Goal: Task Accomplishment & Management: Manage account settings

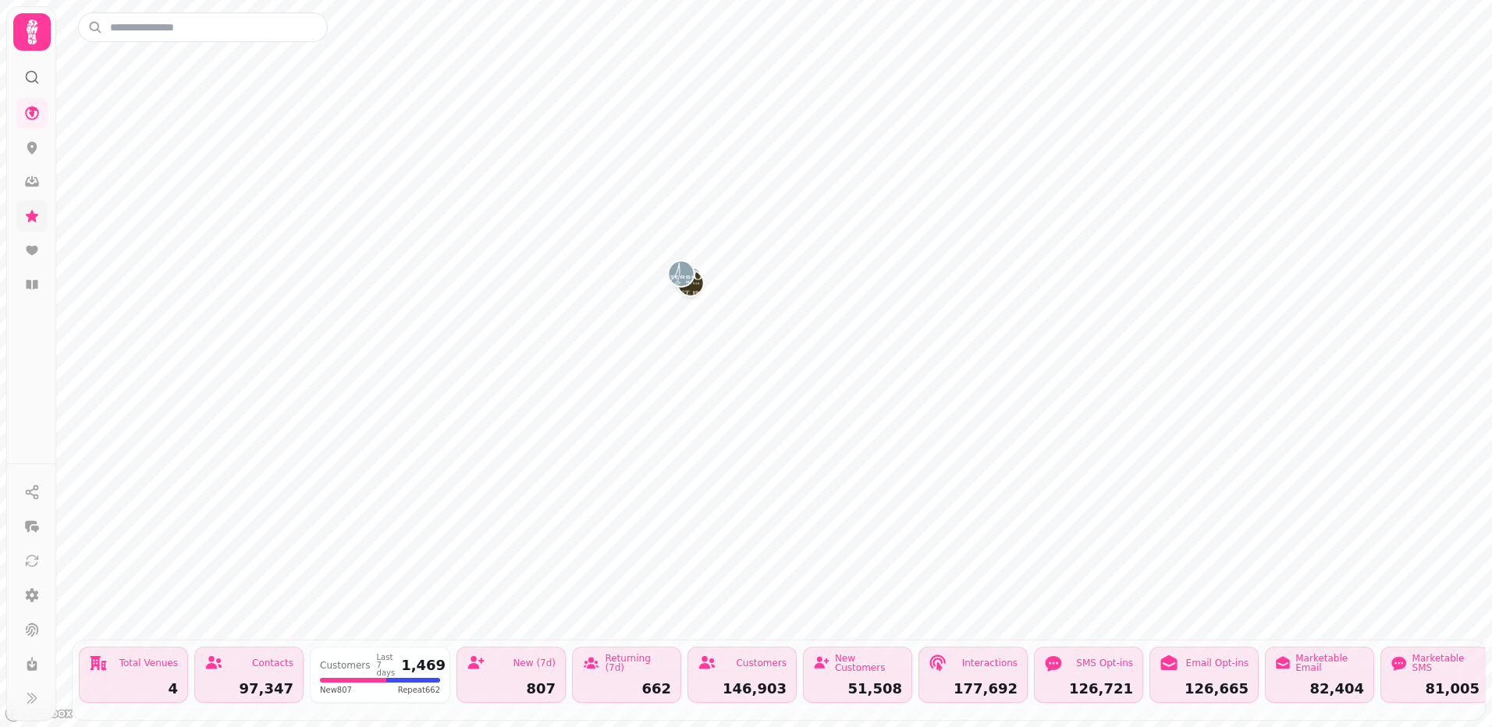
click at [32, 216] on icon at bounding box center [32, 216] width 12 height 12
click at [31, 216] on icon at bounding box center [32, 216] width 12 height 12
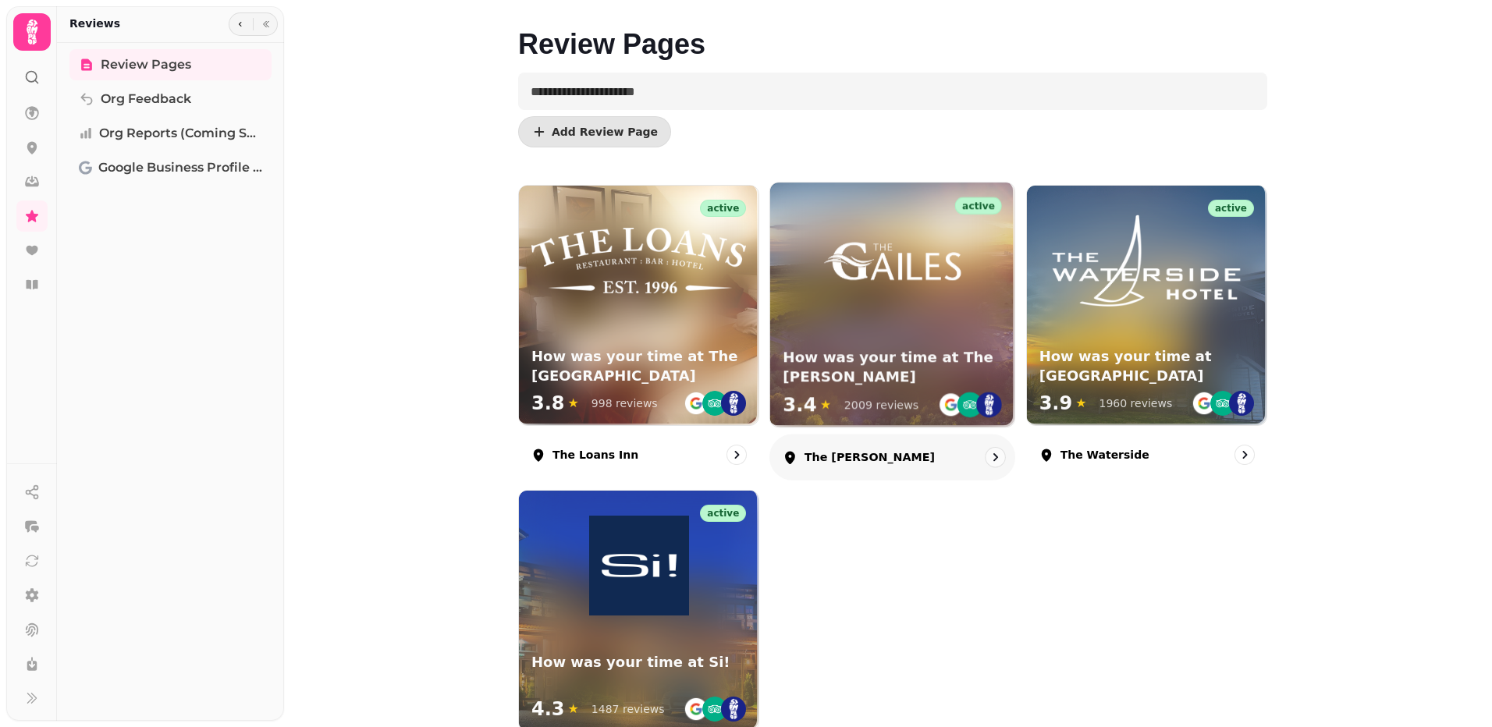
scroll to position [140, 0]
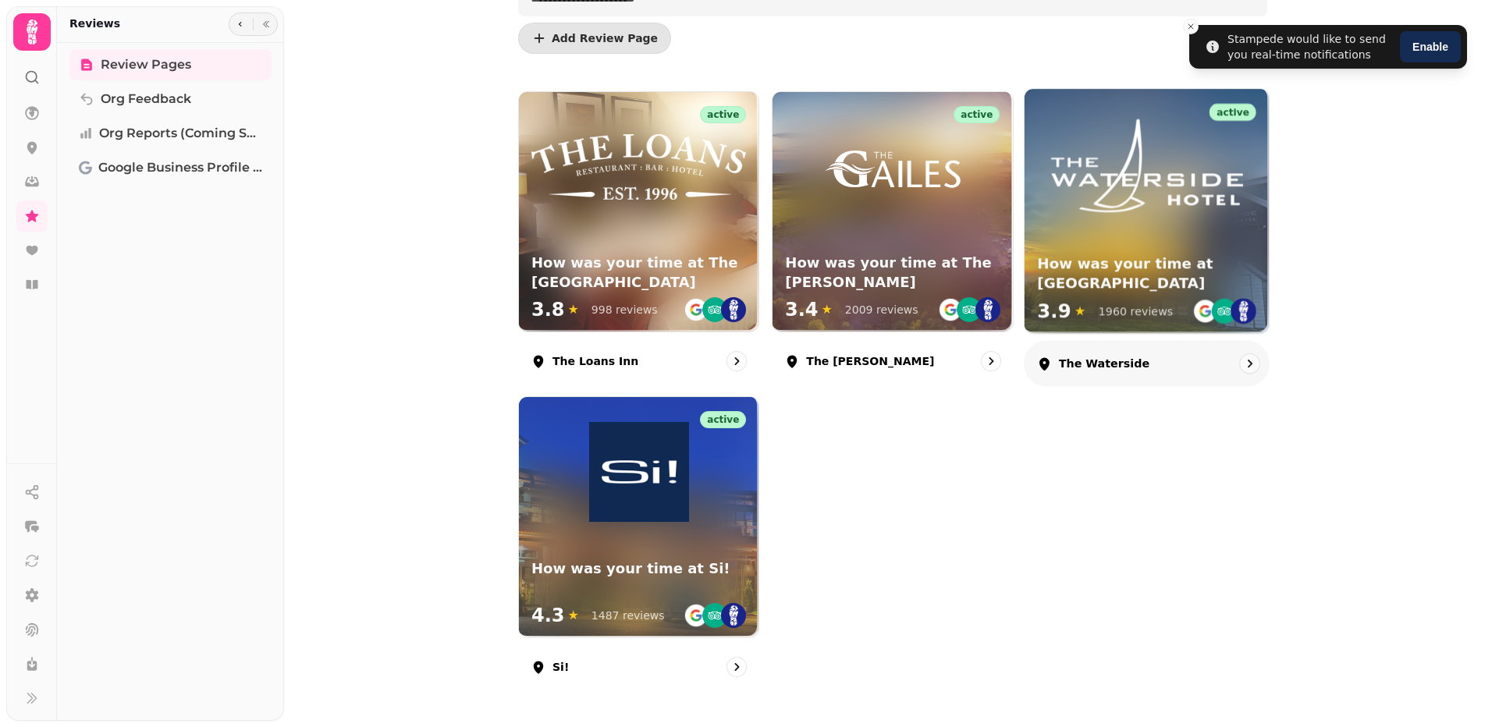
click at [1174, 261] on h3 "How was your time at [GEOGRAPHIC_DATA]" at bounding box center [1146, 273] width 219 height 39
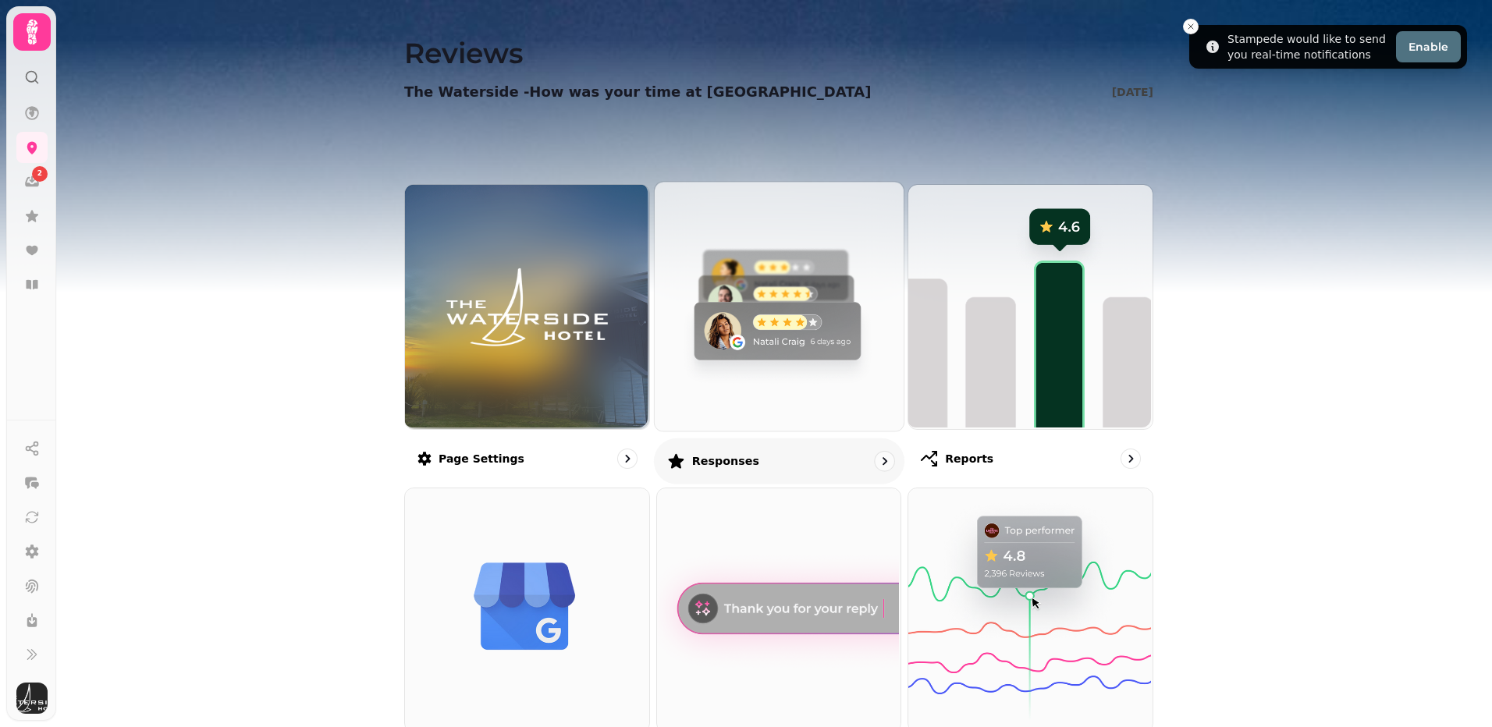
click at [710, 329] on img at bounding box center [776, 304] width 249 height 249
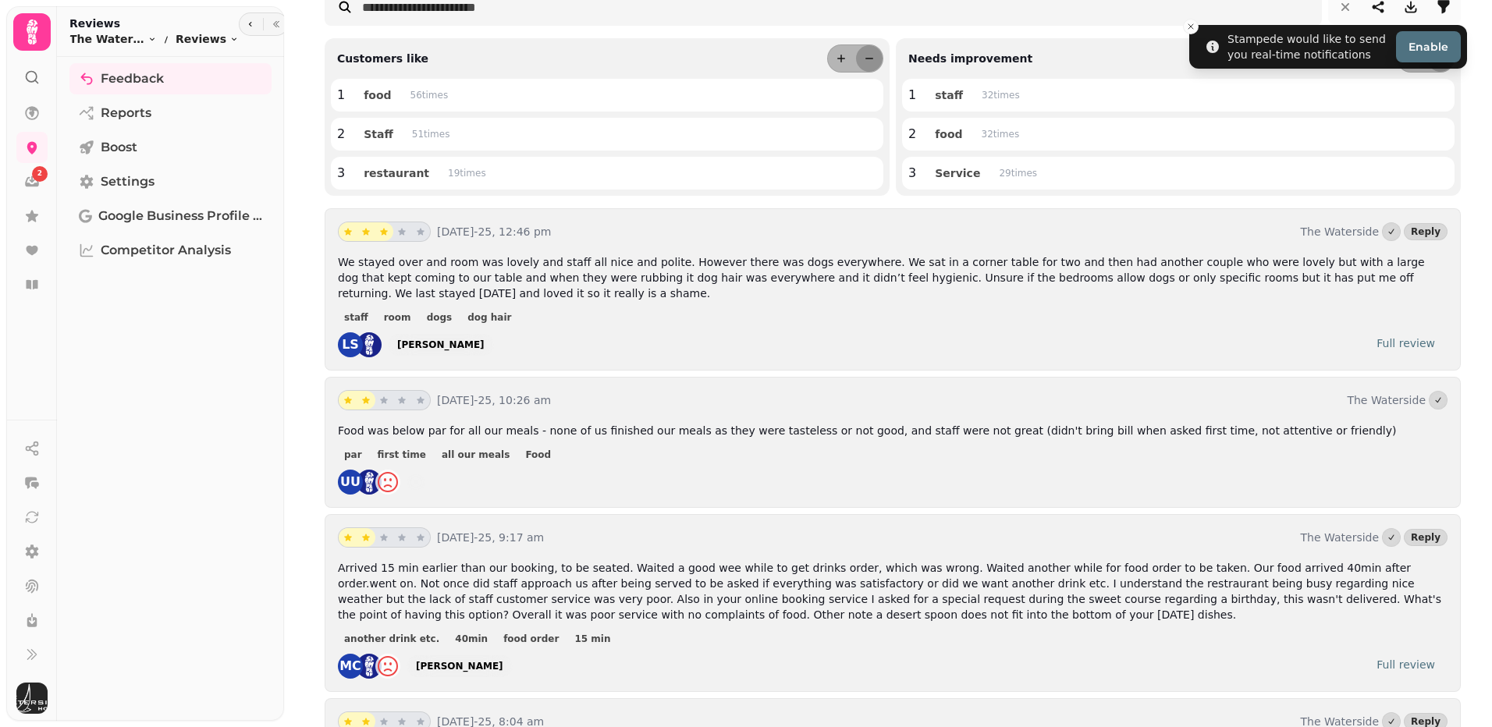
scroll to position [156, 0]
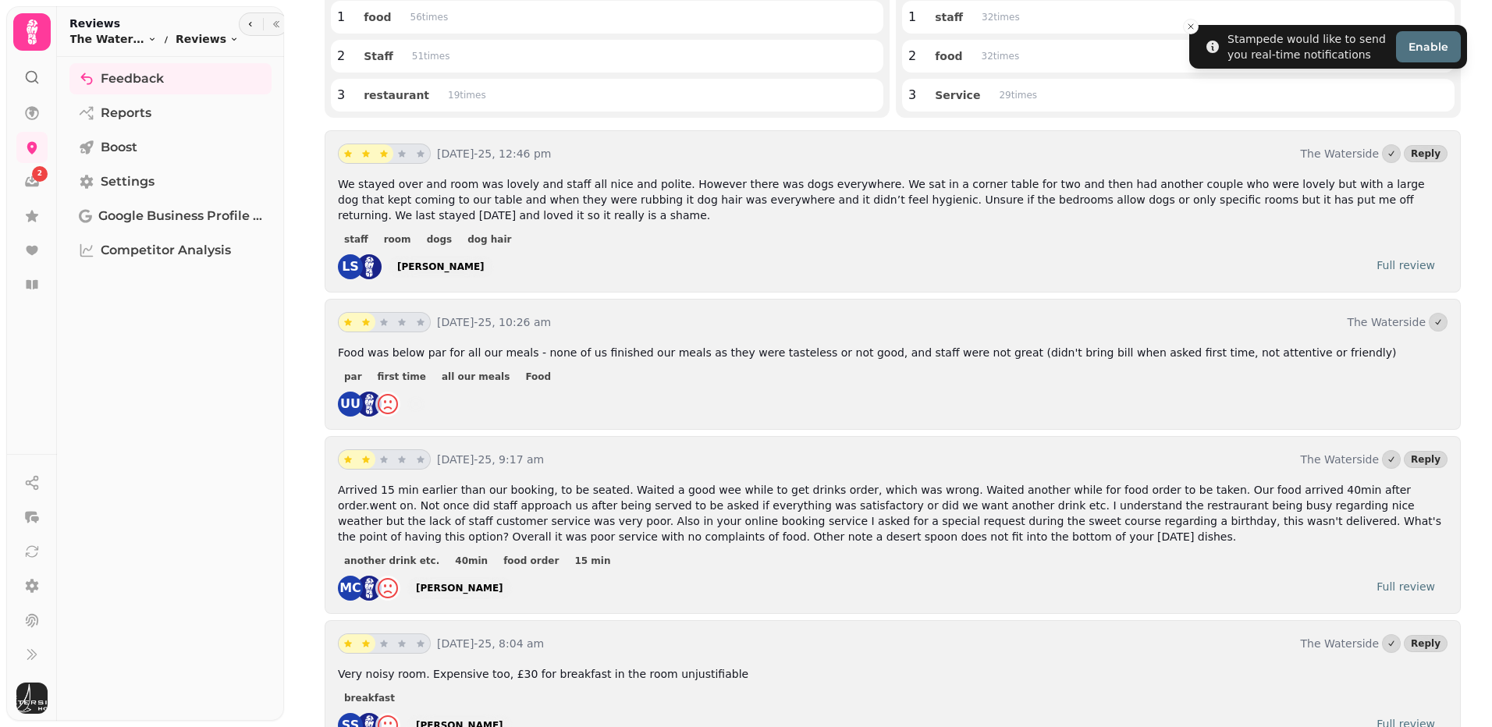
scroll to position [234, 0]
click at [559, 399] on div "UU" at bounding box center [893, 403] width 1110 height 25
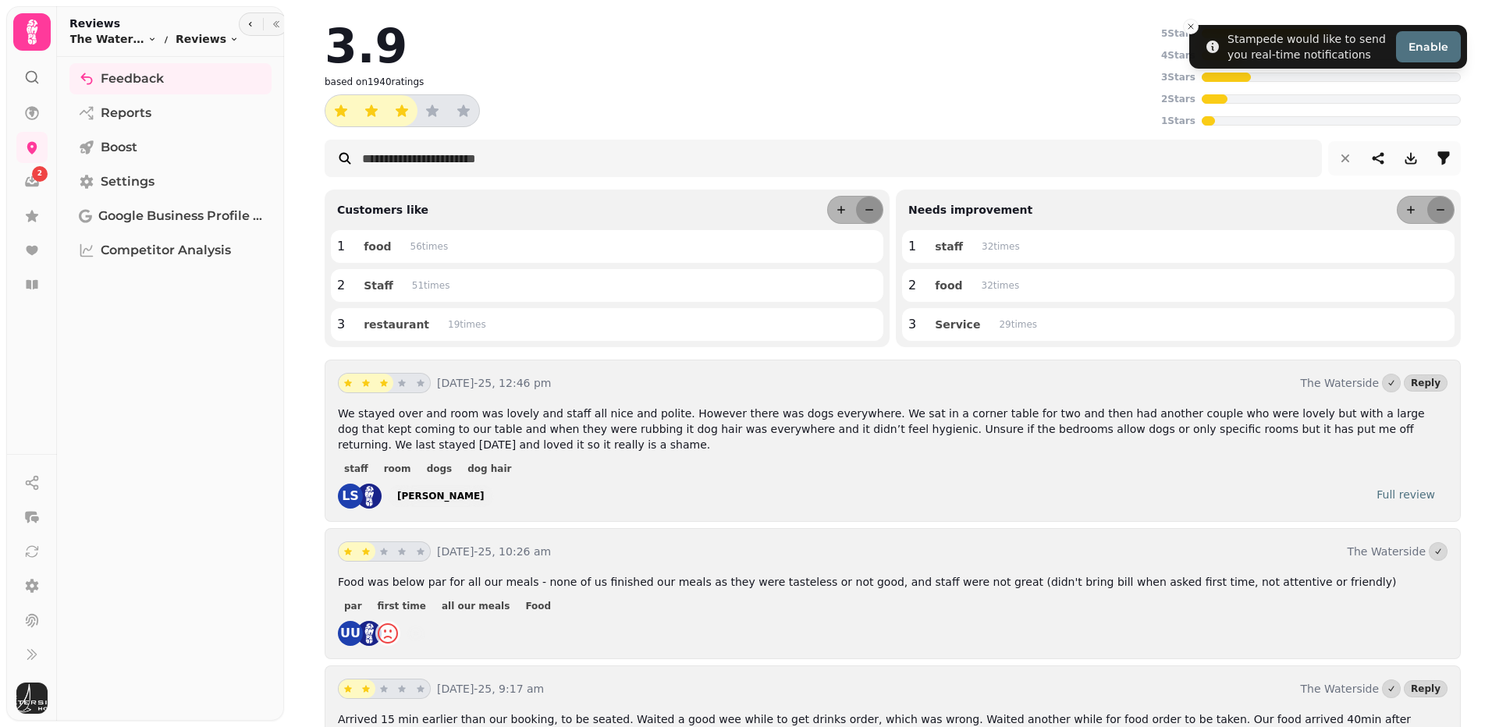
scroll to position [0, 0]
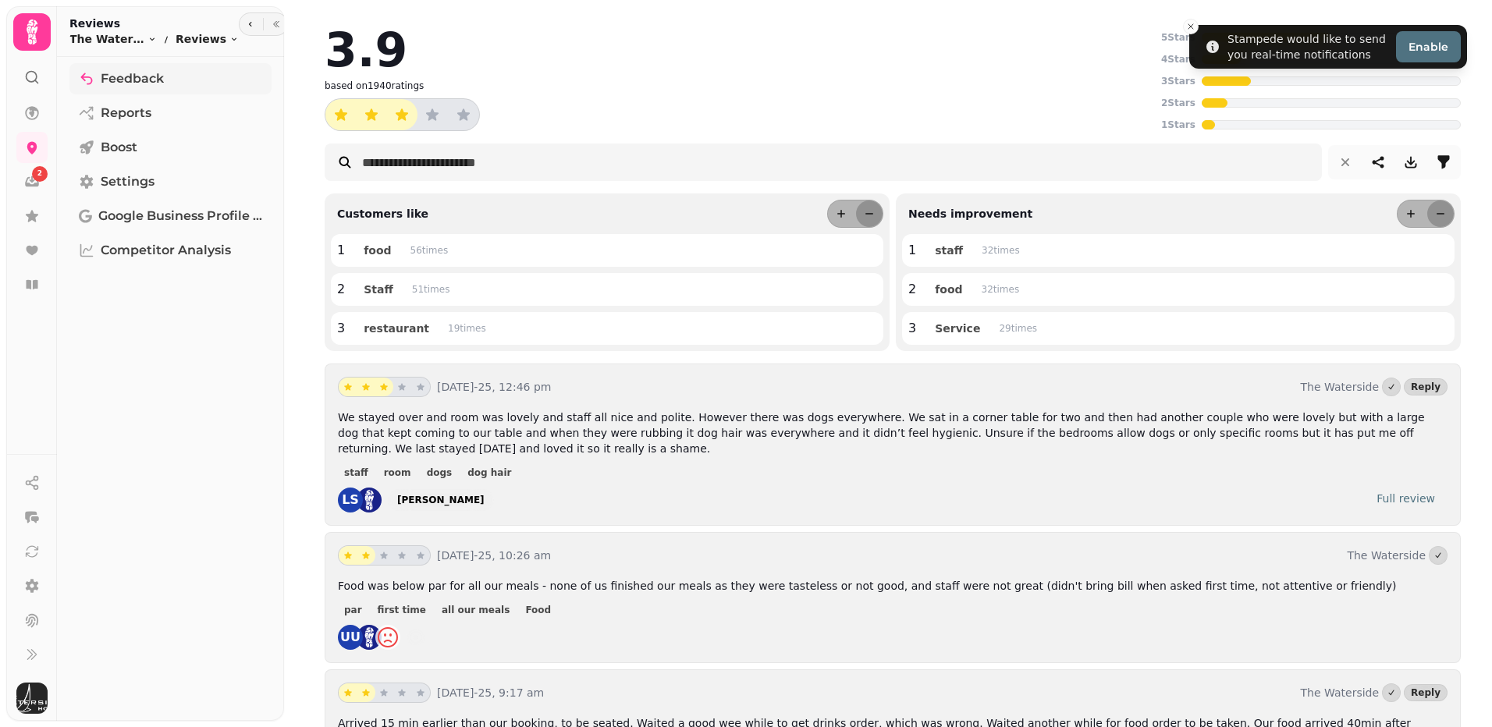
click at [81, 77] on icon "Tabs" at bounding box center [87, 79] width 12 height 12
click at [23, 144] on link at bounding box center [31, 147] width 31 height 31
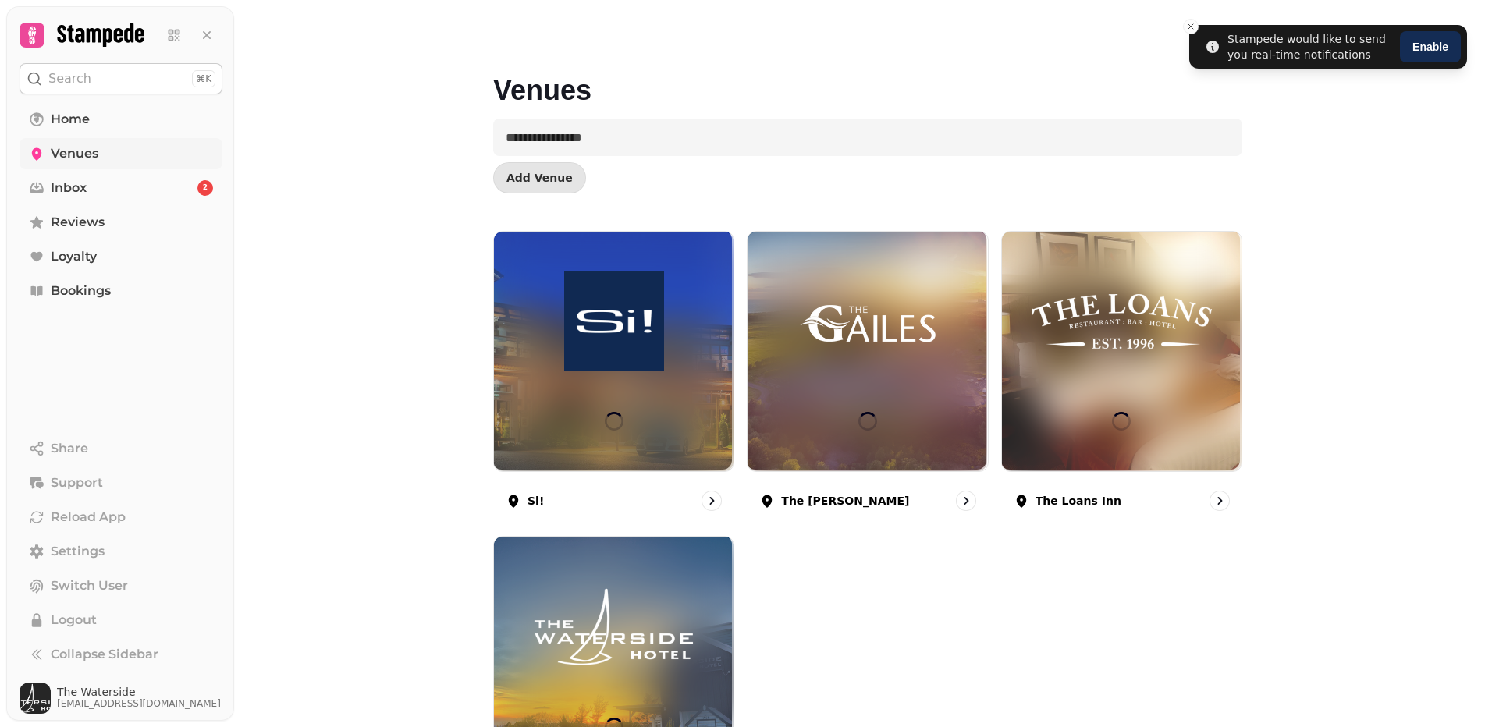
click at [31, 151] on icon at bounding box center [37, 154] width 16 height 16
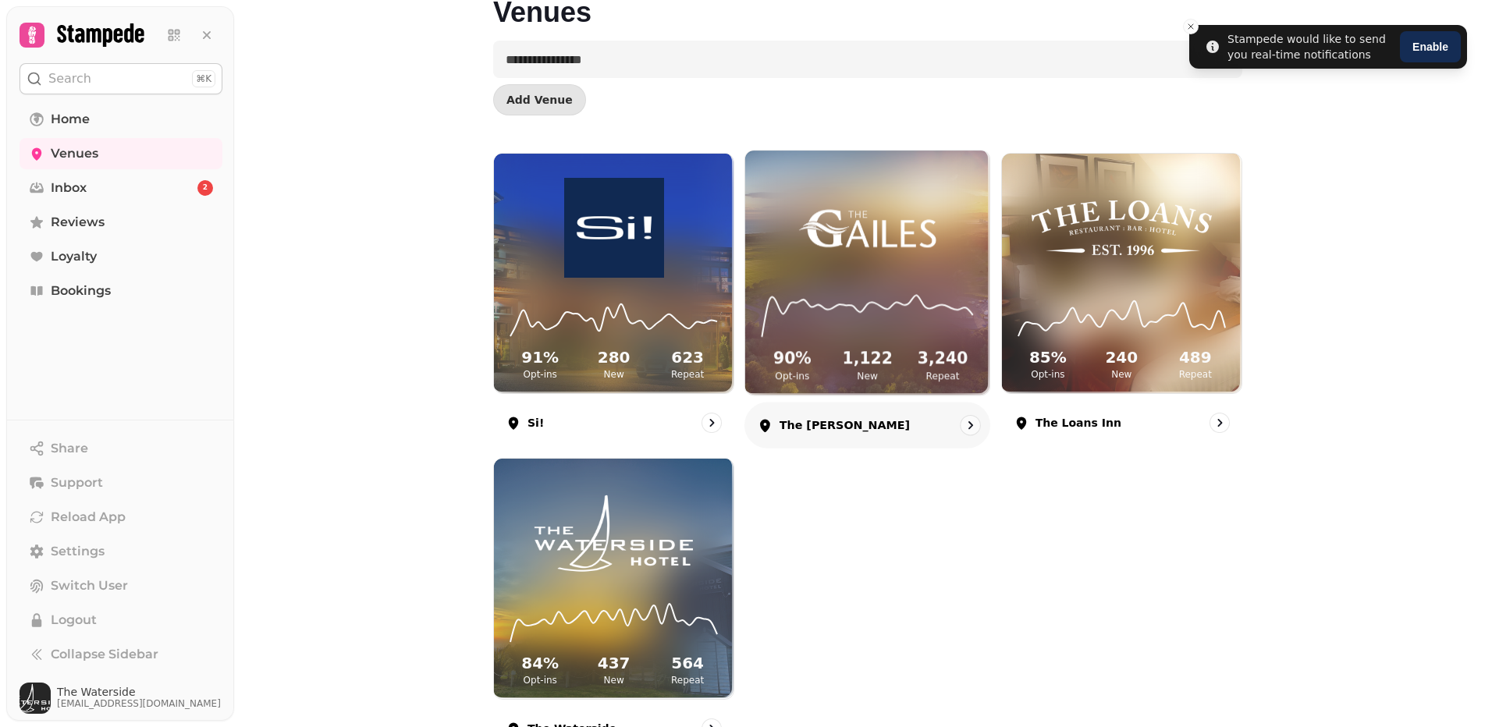
scroll to position [140, 0]
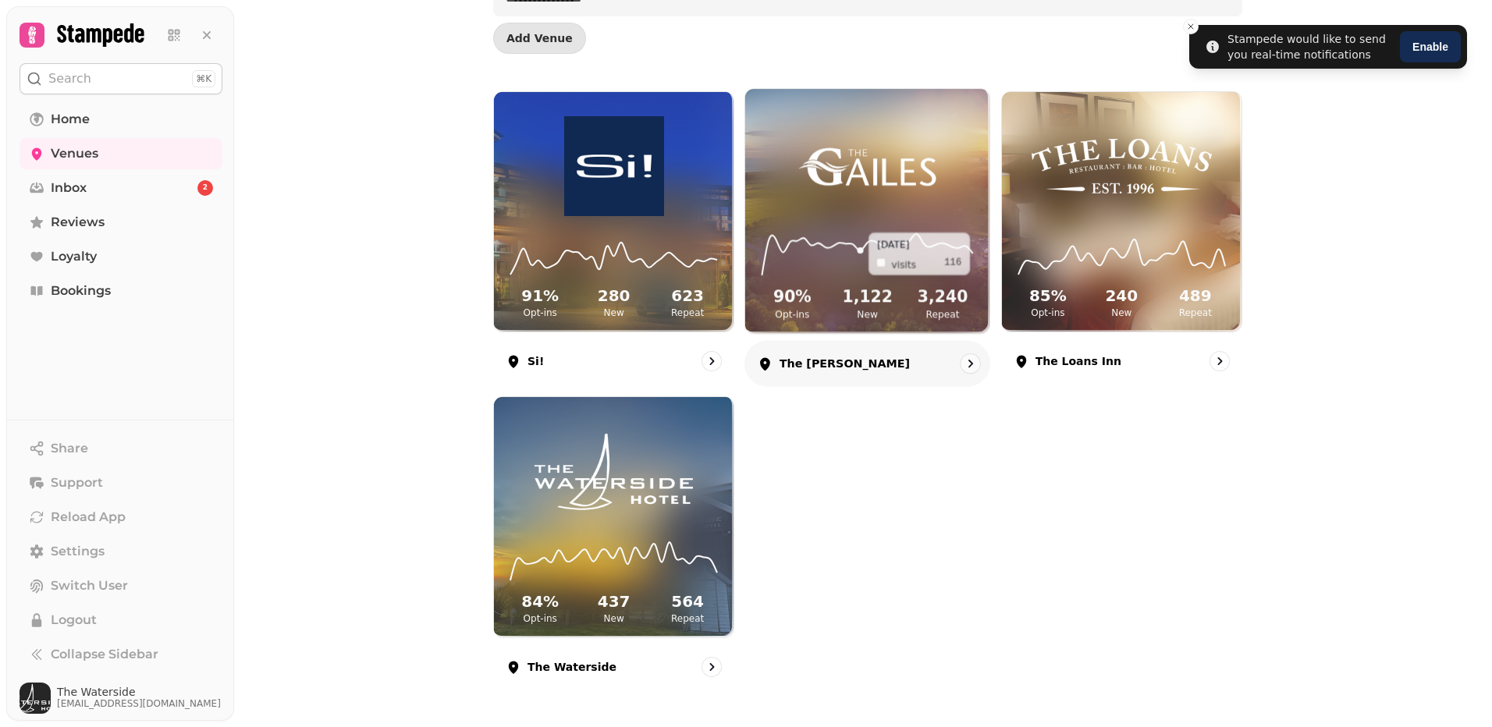
click at [853, 236] on icon at bounding box center [867, 254] width 219 height 51
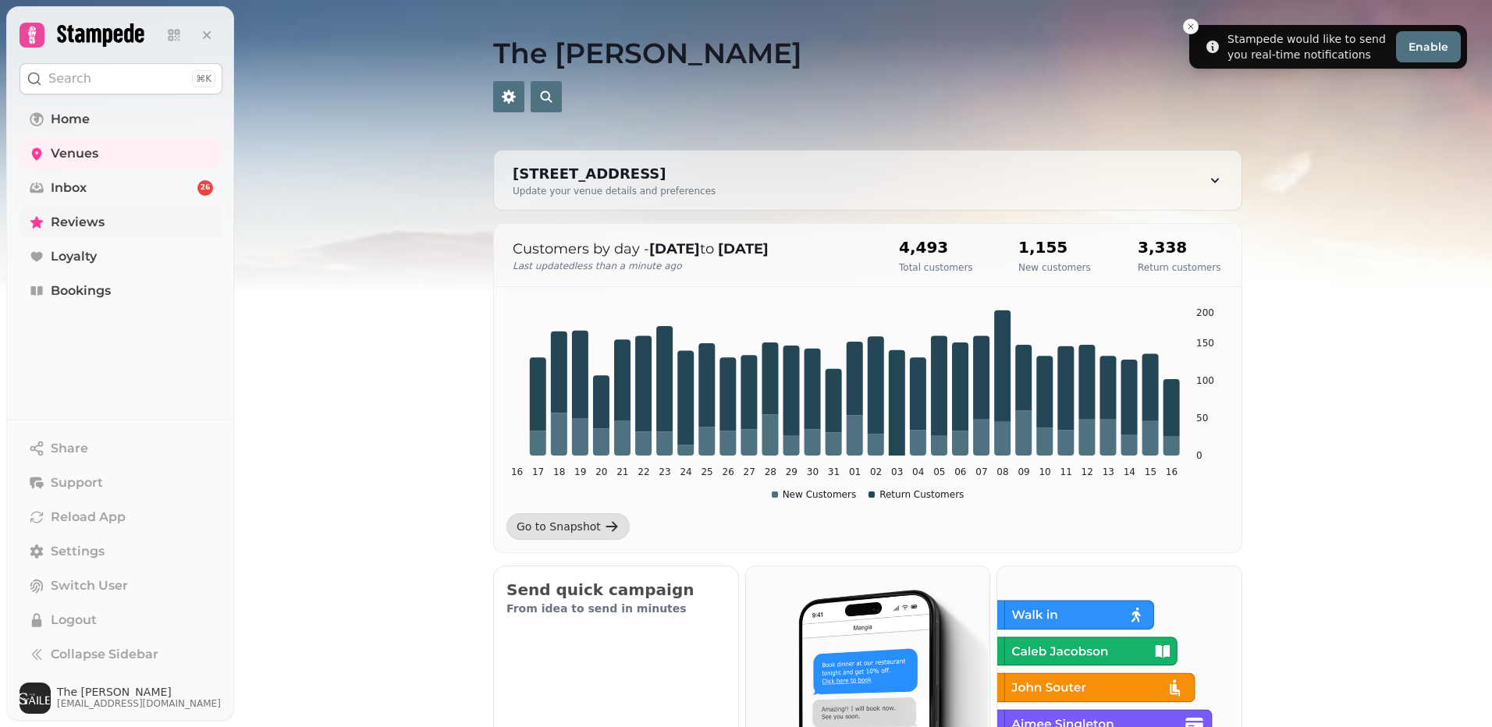
click at [80, 236] on link "Reviews" at bounding box center [121, 222] width 203 height 31
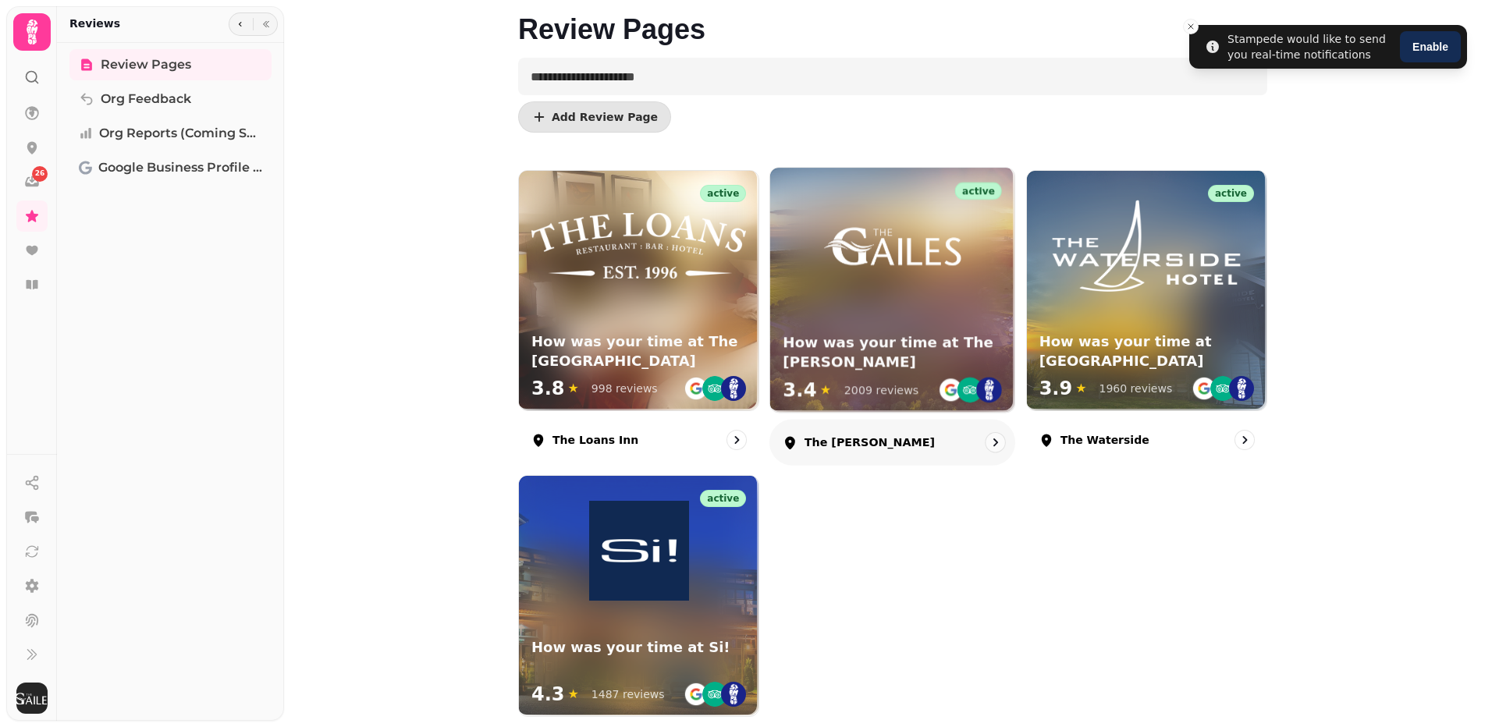
scroll to position [78, 0]
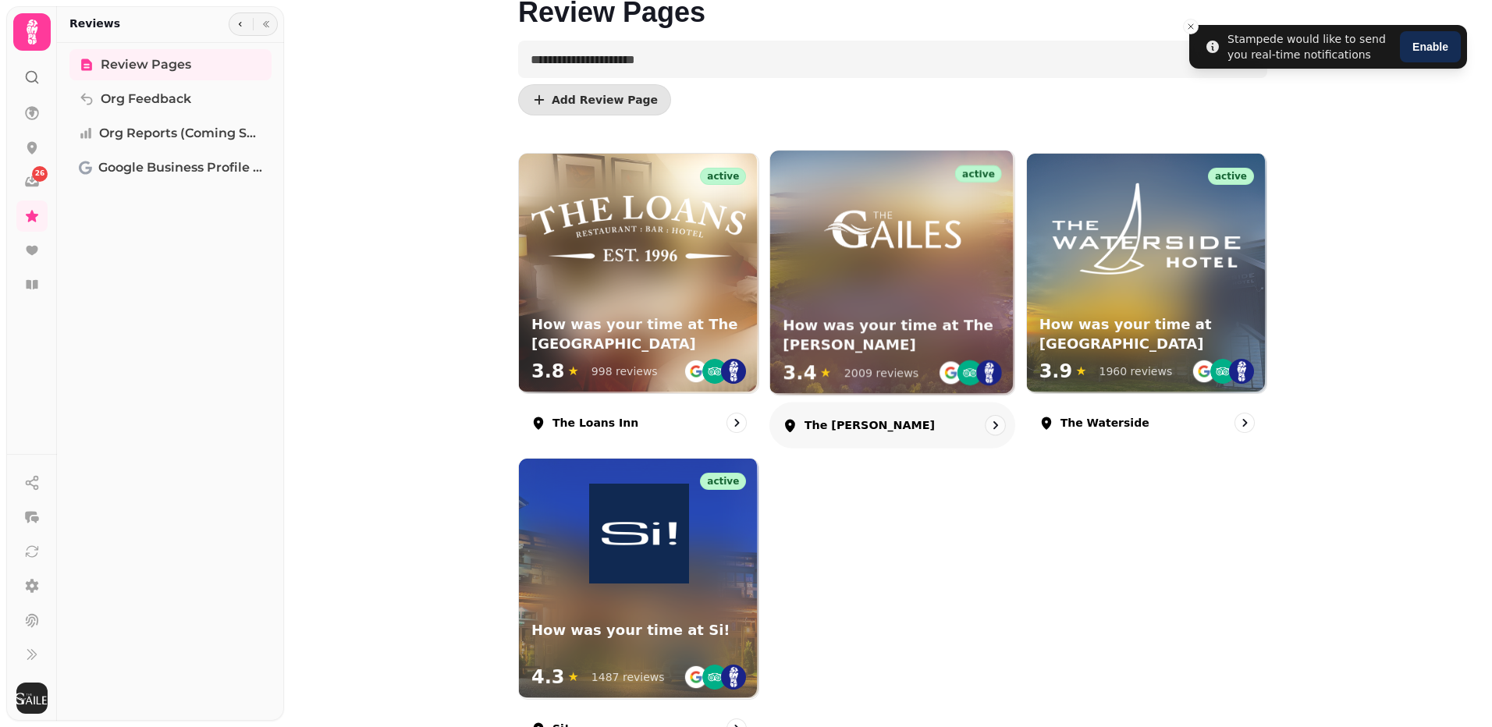
click at [895, 330] on h3 "How was your time at The [PERSON_NAME]" at bounding box center [892, 335] width 219 height 39
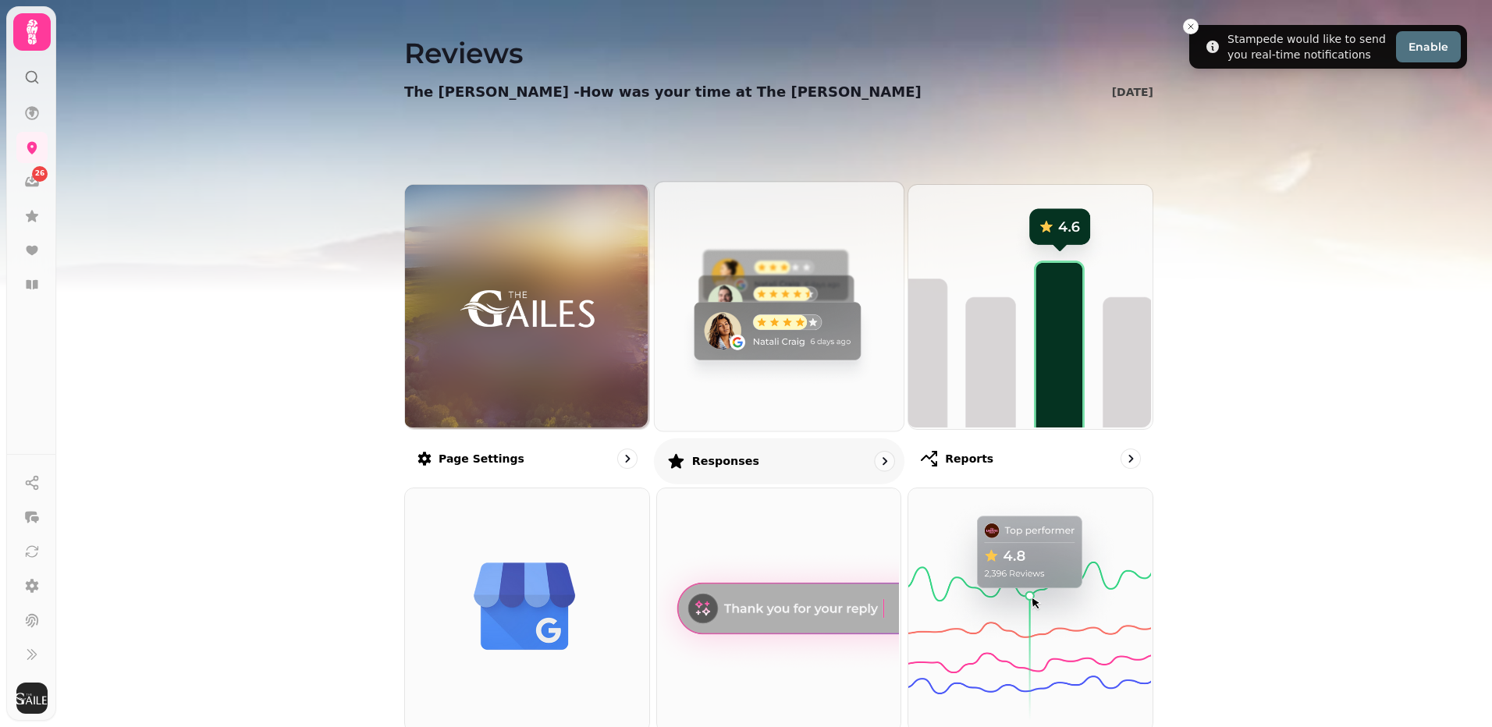
click at [780, 334] on img at bounding box center [776, 304] width 249 height 249
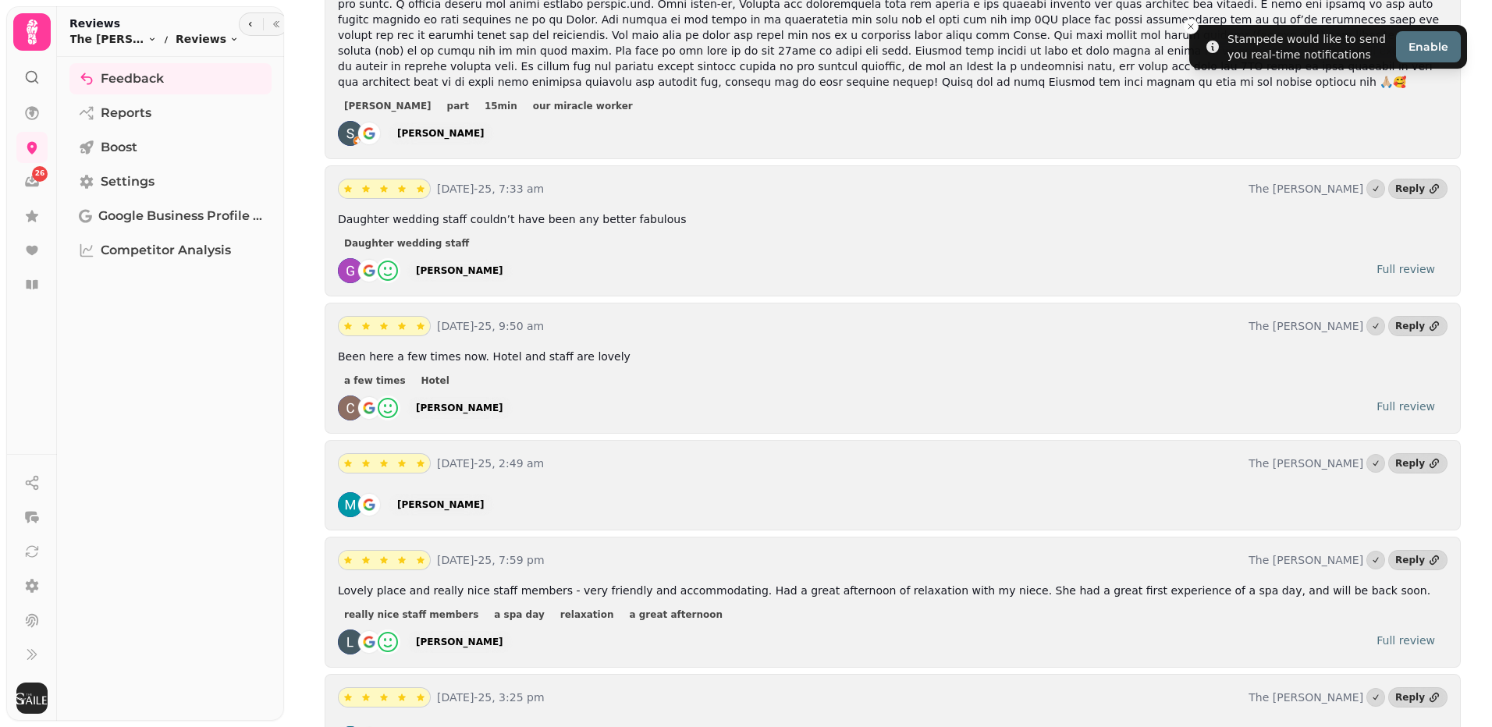
scroll to position [5036, 0]
